Goal: Transaction & Acquisition: Purchase product/service

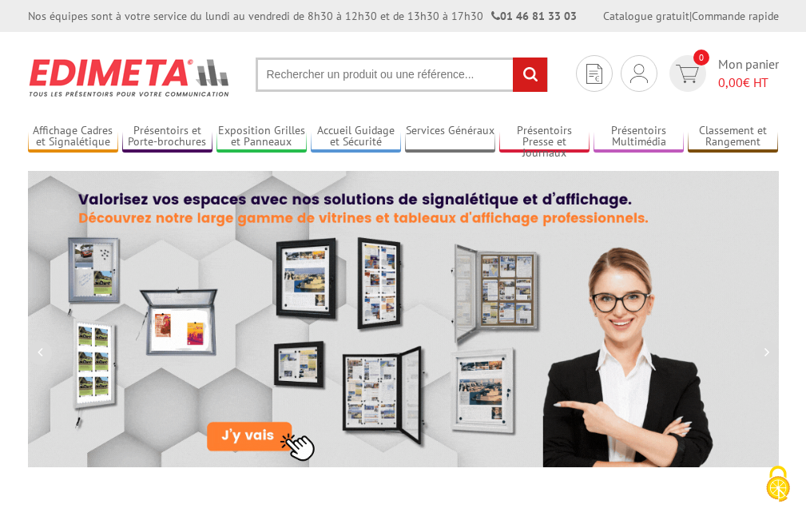
click at [320, 74] on input "text" at bounding box center [402, 75] width 293 height 34
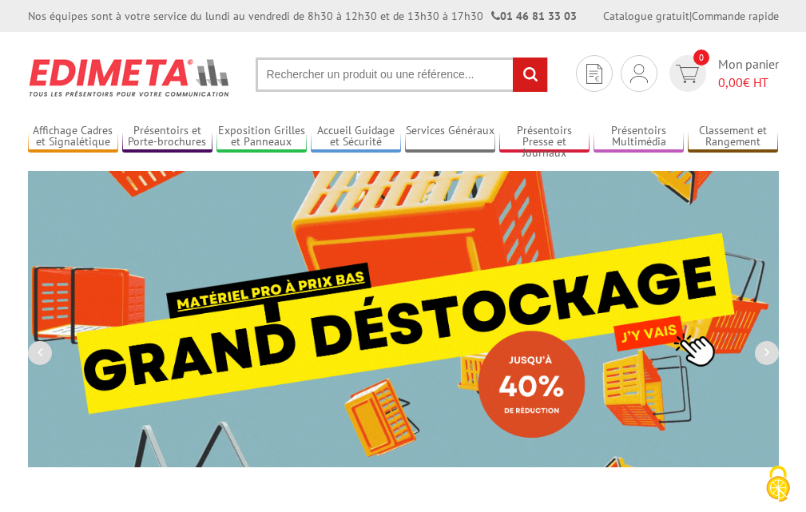
paste input "Presentoir mural 4 baguettes a journaux"
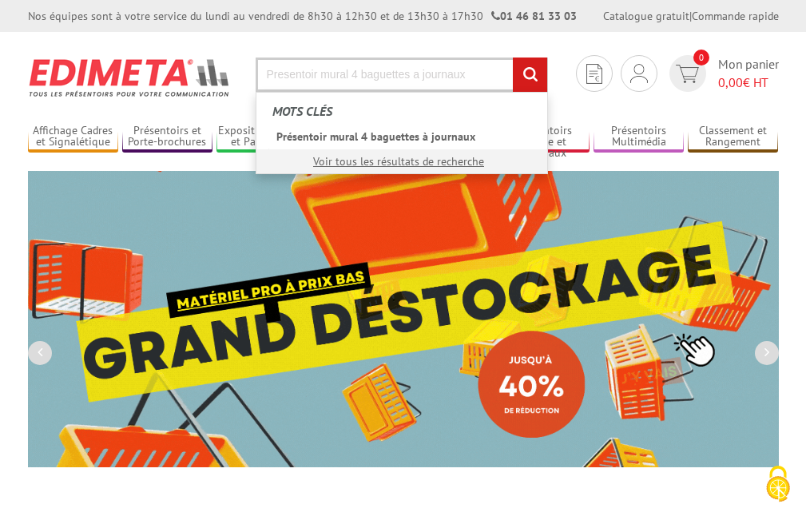
click at [320, 74] on input "Presentoir mural 4 baguettes a journaux" at bounding box center [402, 75] width 293 height 34
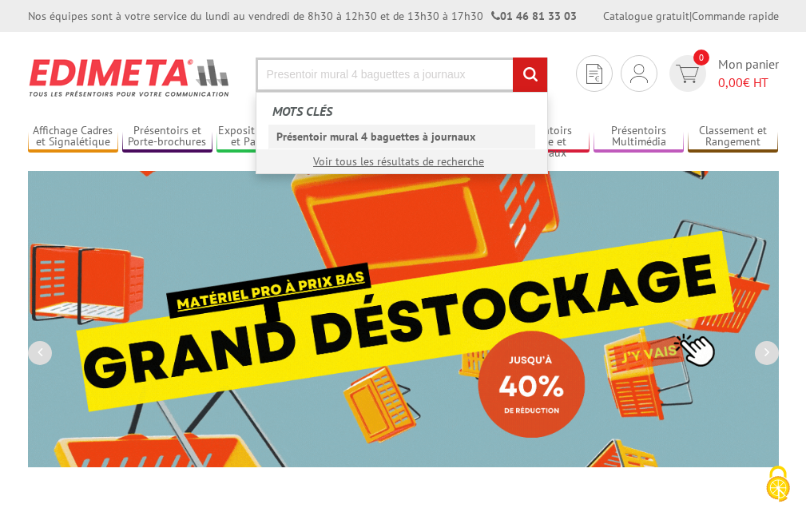
type input "Presentoir mural 4 baguettes a journaux"
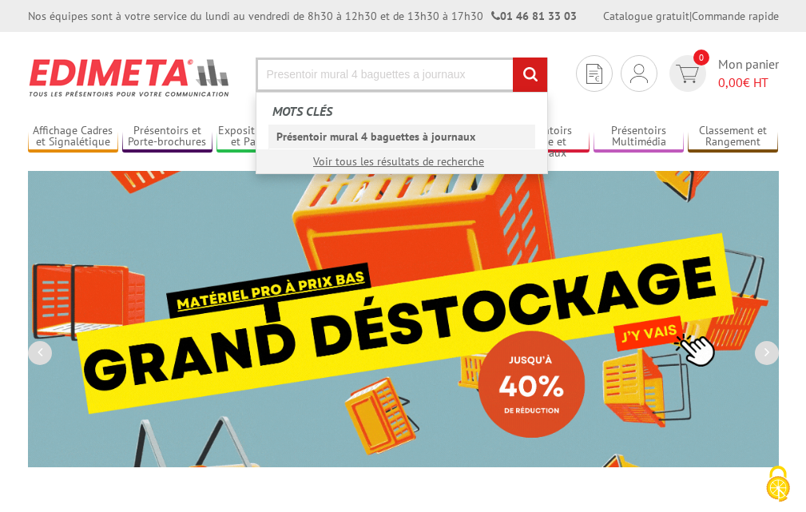
click at [469, 139] on link "Présentoir mural 4 baguettes à journaux" at bounding box center [402, 137] width 267 height 24
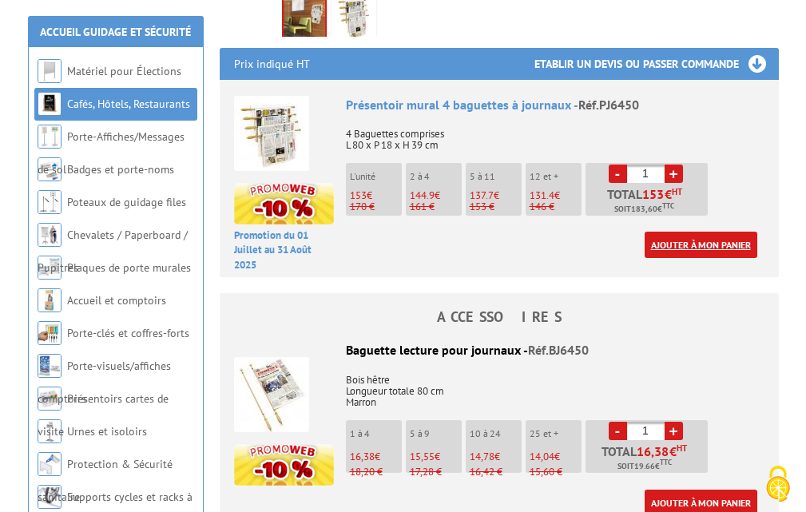
click at [677, 233] on link "Ajouter à mon panier" at bounding box center [701, 245] width 113 height 26
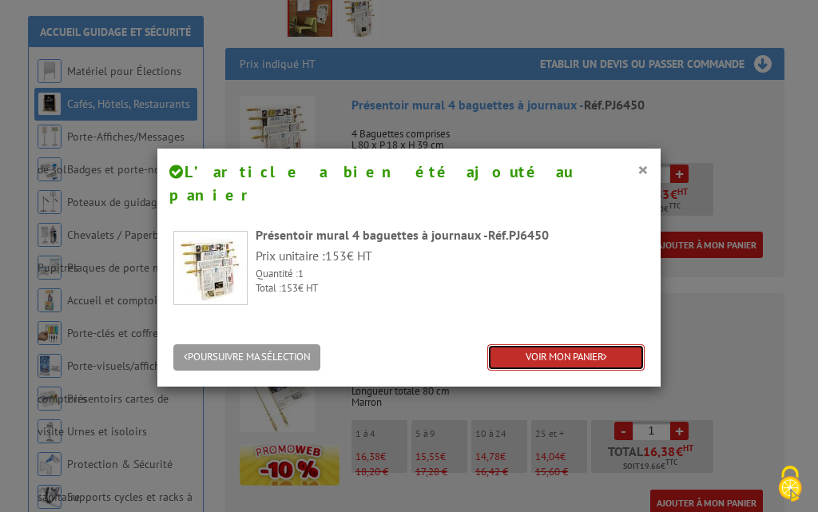
click at [584, 344] on link "VOIR MON PANIER" at bounding box center [566, 357] width 157 height 26
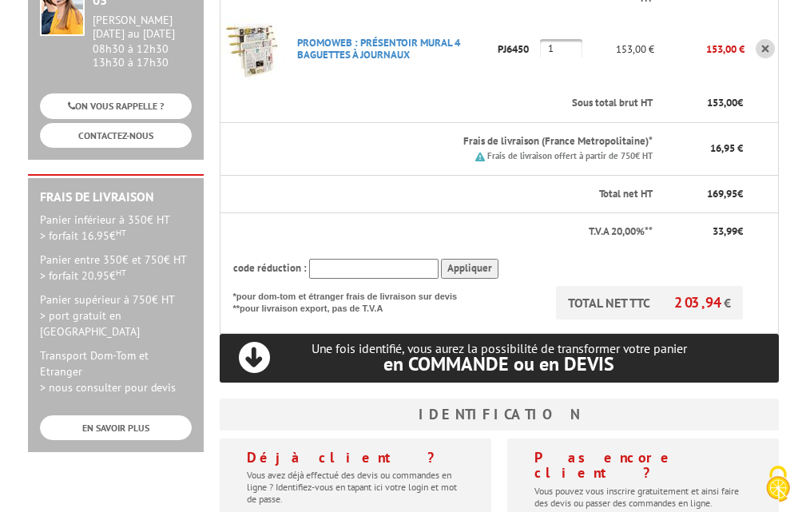
scroll to position [320, 0]
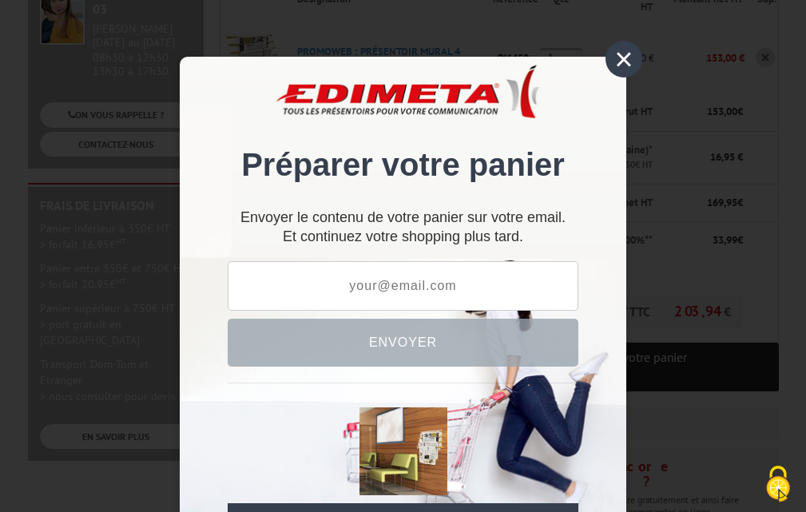
click at [618, 59] on div "×" at bounding box center [624, 59] width 37 height 37
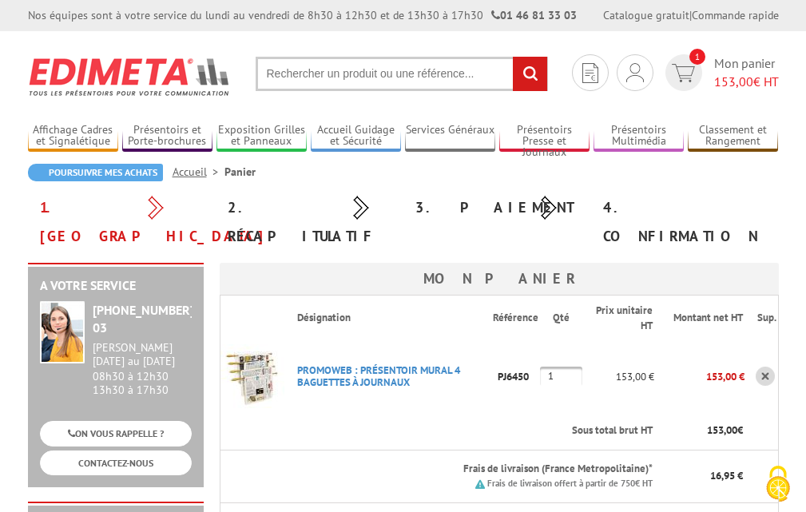
scroll to position [0, 0]
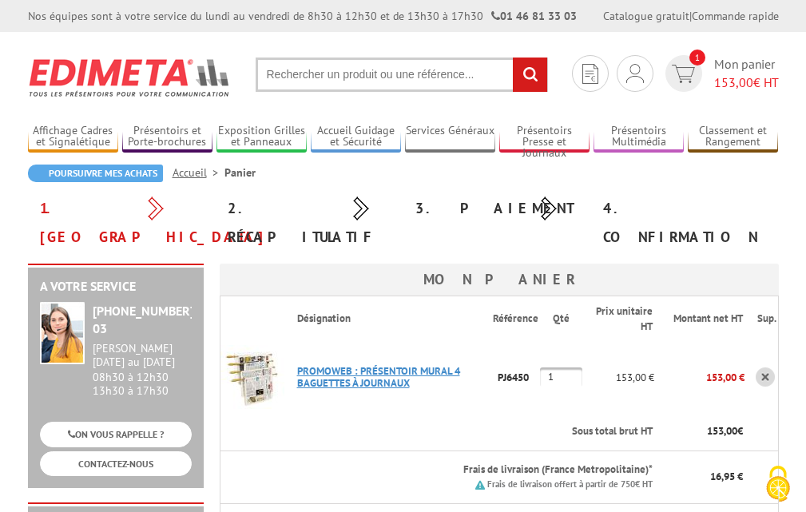
drag, startPoint x: 429, startPoint y: 356, endPoint x: 360, endPoint y: 344, distance: 69.9
click at [360, 357] on p "PROMOWEB : PRéSENTOIR MURAL 4 BAGUETTES à JOURNAUX" at bounding box center [389, 377] width 209 height 40
copy link "PRéSENTOIR MURAL 4 BAGUETTES à JOURNAUX"
